Goal: Information Seeking & Learning: Learn about a topic

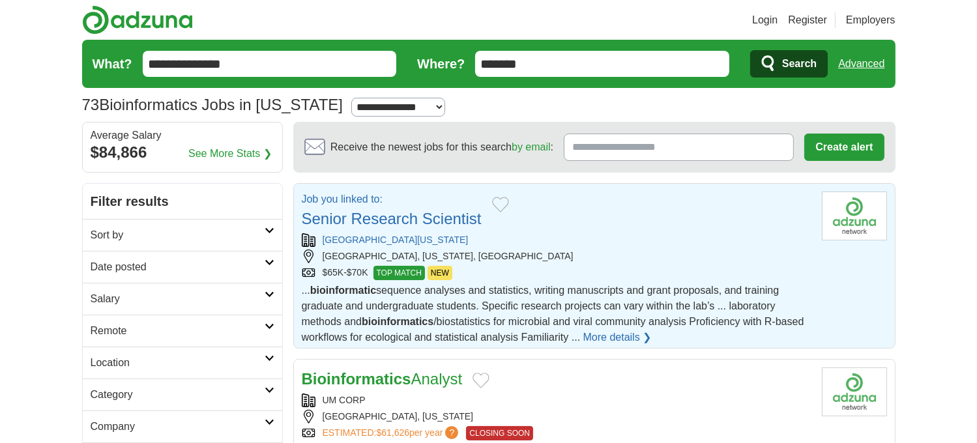
click at [610, 333] on link "More details ❯" at bounding box center [618, 338] width 68 height 16
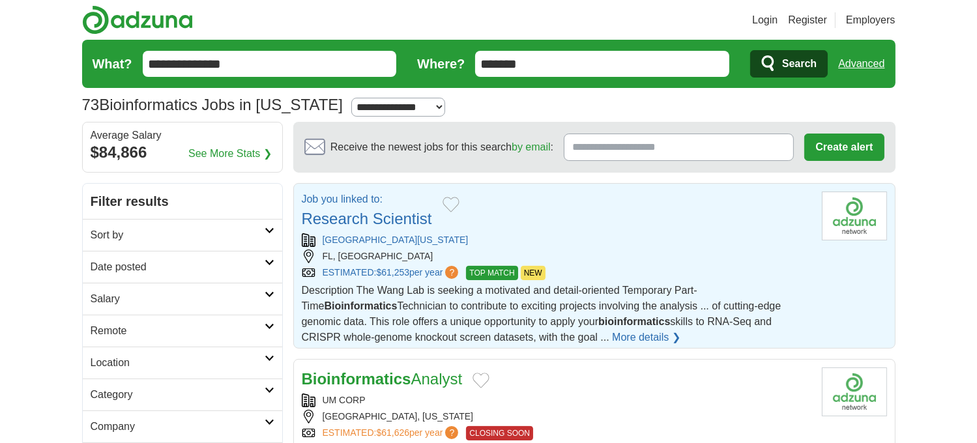
click at [612, 330] on link "More details ❯" at bounding box center [646, 338] width 68 height 16
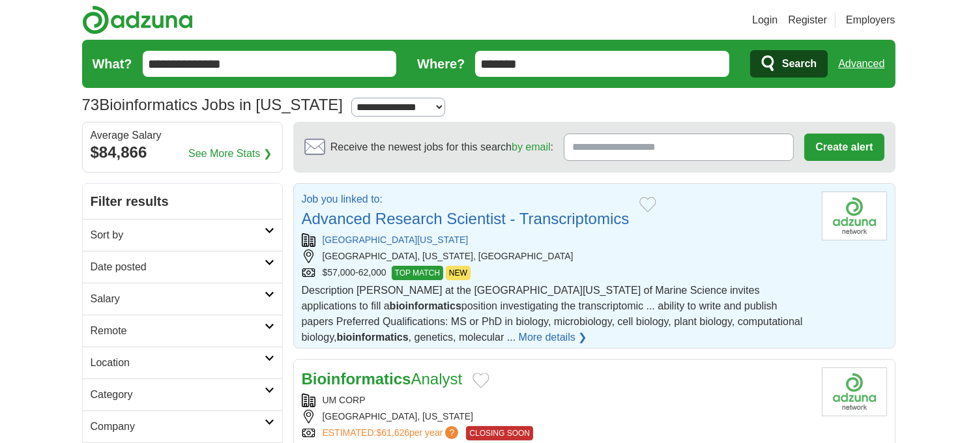
click at [525, 338] on link "More details ❯" at bounding box center [553, 338] width 68 height 16
